Goal: Task Accomplishment & Management: Manage account settings

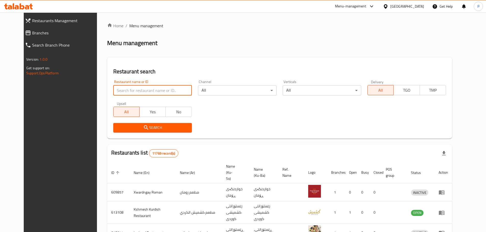
click at [160, 90] on input "search" at bounding box center [152, 90] width 79 height 10
type input "kasa"
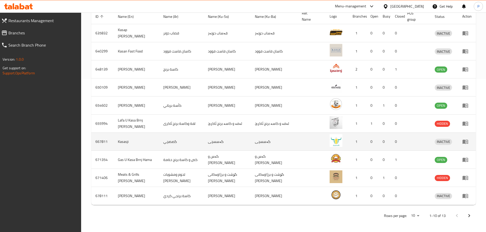
scroll to position [154, 0]
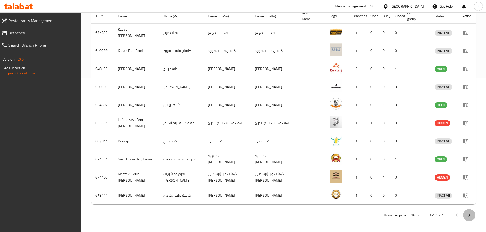
click at [469, 216] on icon "Next page" at bounding box center [469, 216] width 6 height 6
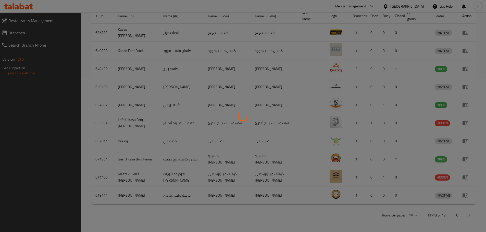
scroll to position [27, 0]
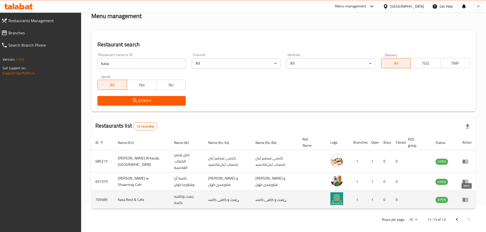
click at [464, 198] on icon "enhanced table" at bounding box center [466, 200] width 6 height 4
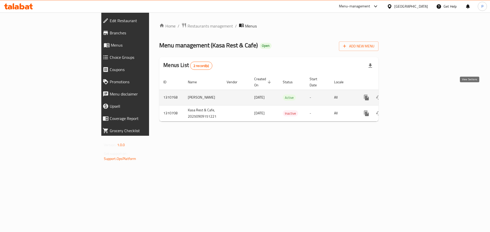
click at [406, 95] on icon "enhanced table" at bounding box center [403, 98] width 6 height 6
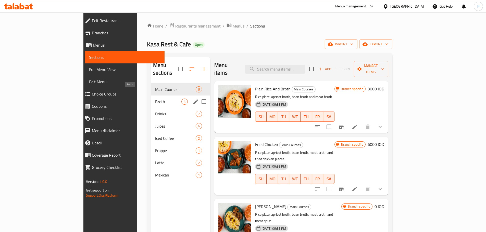
click at [155, 99] on span "Broth" at bounding box center [168, 102] width 26 height 6
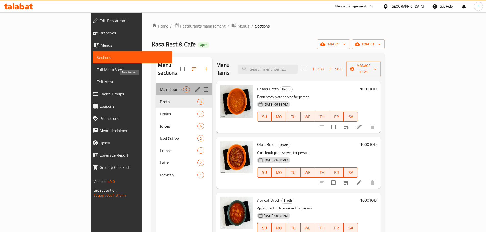
click at [160, 87] on span "Main Courses" at bounding box center [171, 90] width 23 height 6
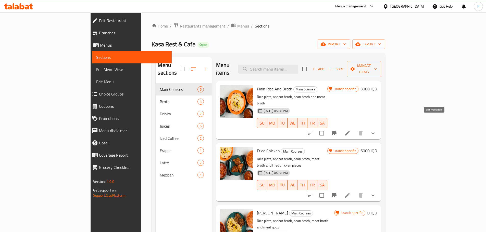
click at [351, 130] on icon at bounding box center [348, 133] width 6 height 6
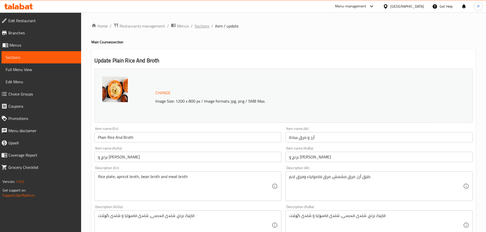
click at [206, 24] on span "Sections" at bounding box center [202, 26] width 15 height 6
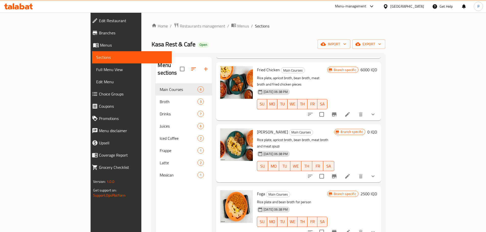
scroll to position [102, 0]
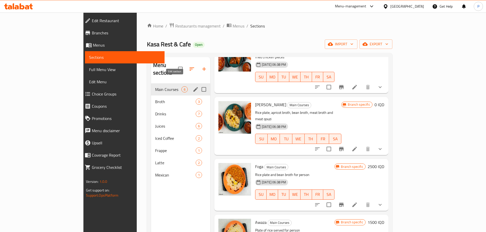
click at [193, 87] on icon "edit" at bounding box center [196, 90] width 6 height 6
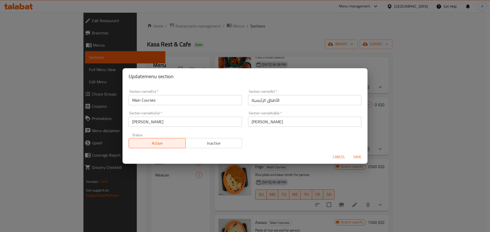
click at [329, 154] on div "Cancel Save" at bounding box center [244, 158] width 245 height 14
click at [341, 156] on span "Cancel" at bounding box center [339, 157] width 12 height 6
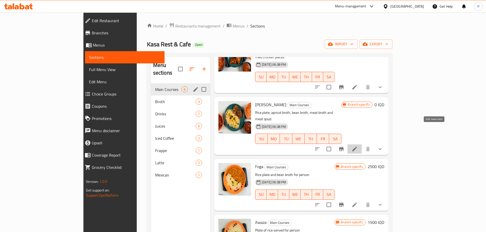
click at [358, 146] on icon at bounding box center [355, 149] width 6 height 6
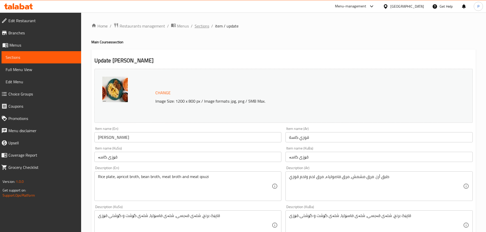
click at [199, 26] on span "Sections" at bounding box center [202, 26] width 15 height 6
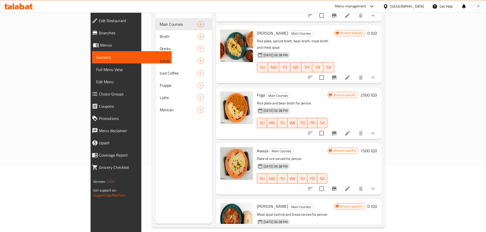
scroll to position [71, 0]
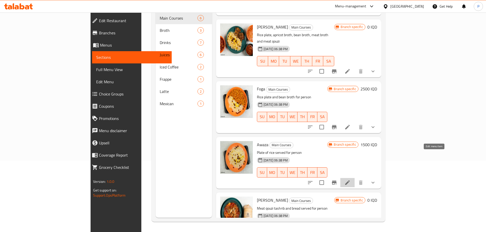
click at [350, 181] on icon at bounding box center [347, 183] width 5 height 5
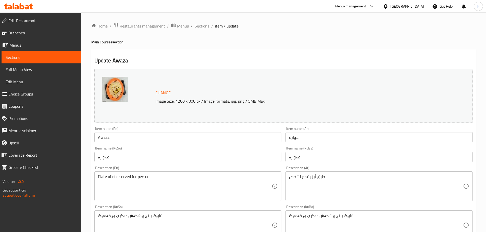
click at [205, 28] on span "Sections" at bounding box center [202, 26] width 15 height 6
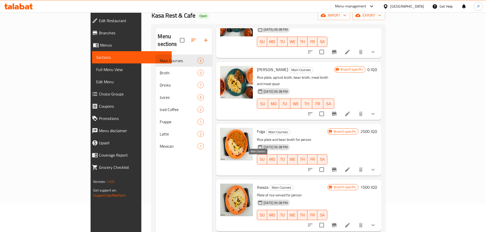
scroll to position [71, 0]
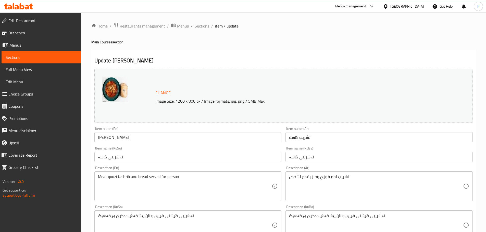
click at [199, 26] on span "Sections" at bounding box center [202, 26] width 15 height 6
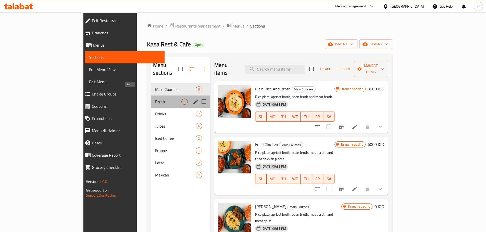
click at [155, 99] on span "Broth" at bounding box center [168, 102] width 26 height 6
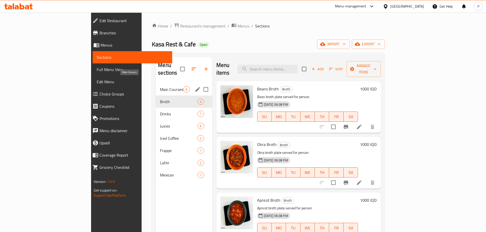
click at [160, 87] on span "Main Courses" at bounding box center [171, 90] width 23 height 6
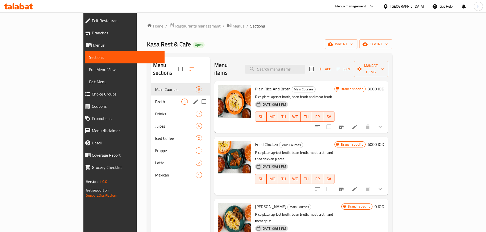
click at [151, 96] on div "Broth 3" at bounding box center [180, 102] width 59 height 12
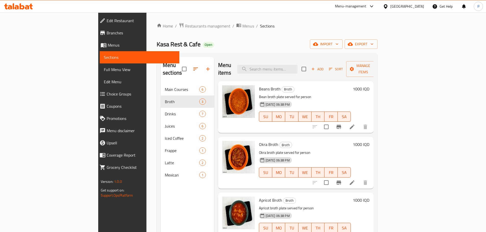
click at [157, 45] on span "Kasa Rest & Cafe" at bounding box center [179, 44] width 44 height 11
copy span "Kasa Rest & Cafe"
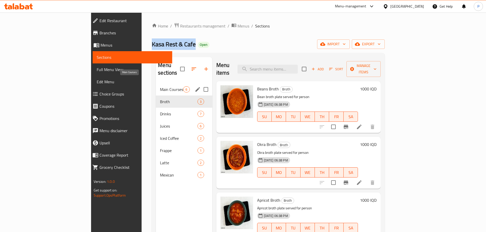
click at [160, 87] on span "Main Courses" at bounding box center [171, 90] width 23 height 6
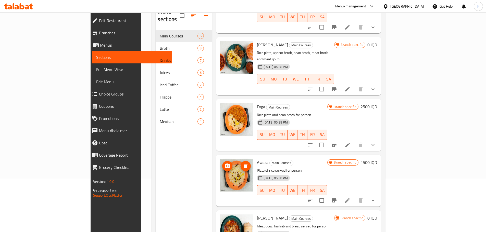
scroll to position [71, 0]
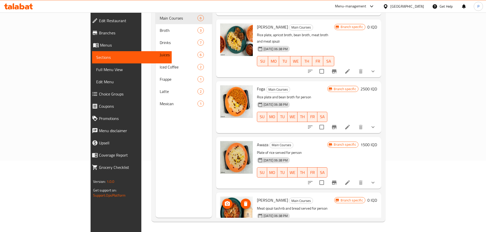
click at [220, 197] on img at bounding box center [236, 213] width 33 height 33
